Goal: Find specific page/section

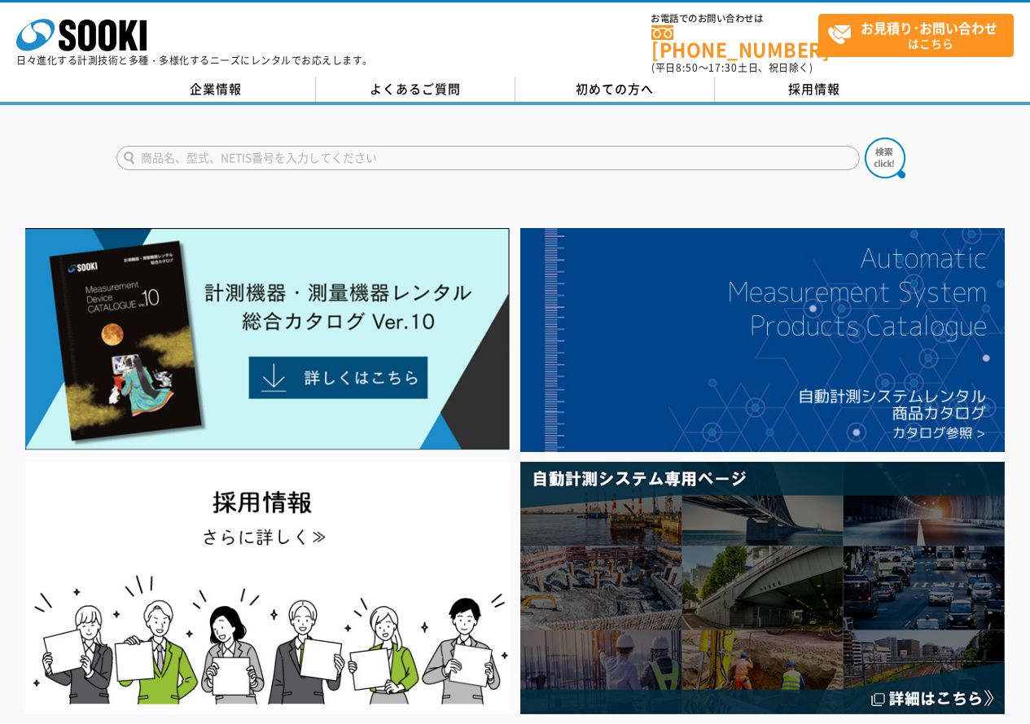
click at [312, 147] on input "text" at bounding box center [487, 158] width 743 height 24
type input "第"
type input "台はかり"
click at [865, 138] on button at bounding box center [885, 158] width 41 height 41
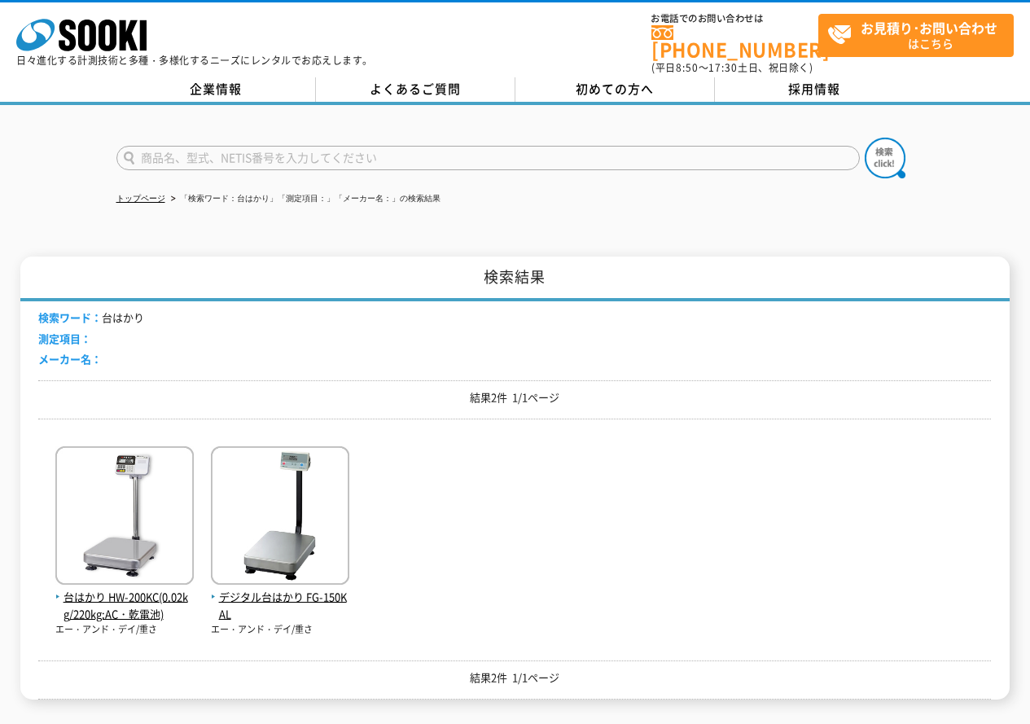
click at [160, 149] on input "text" at bounding box center [487, 158] width 743 height 24
type input "HF200"
click at [865, 138] on button at bounding box center [885, 158] width 41 height 41
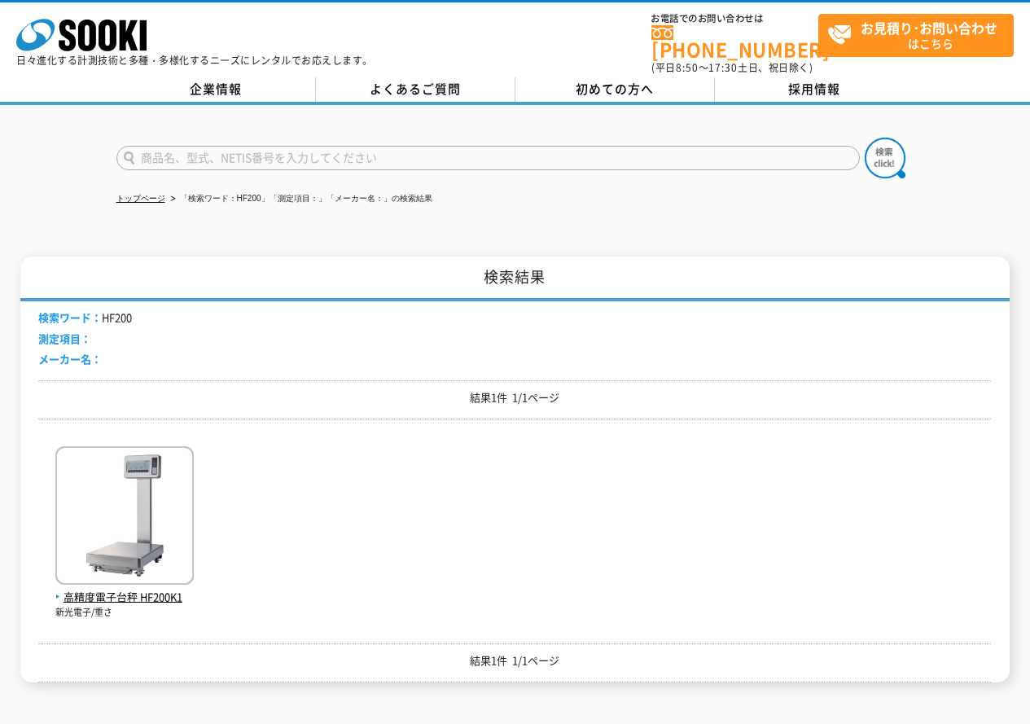
click at [260, 150] on input "text" at bounding box center [487, 158] width 743 height 24
type input "THA"
click at [865, 138] on button at bounding box center [885, 158] width 41 height 41
